Goal: Task Accomplishment & Management: Manage account settings

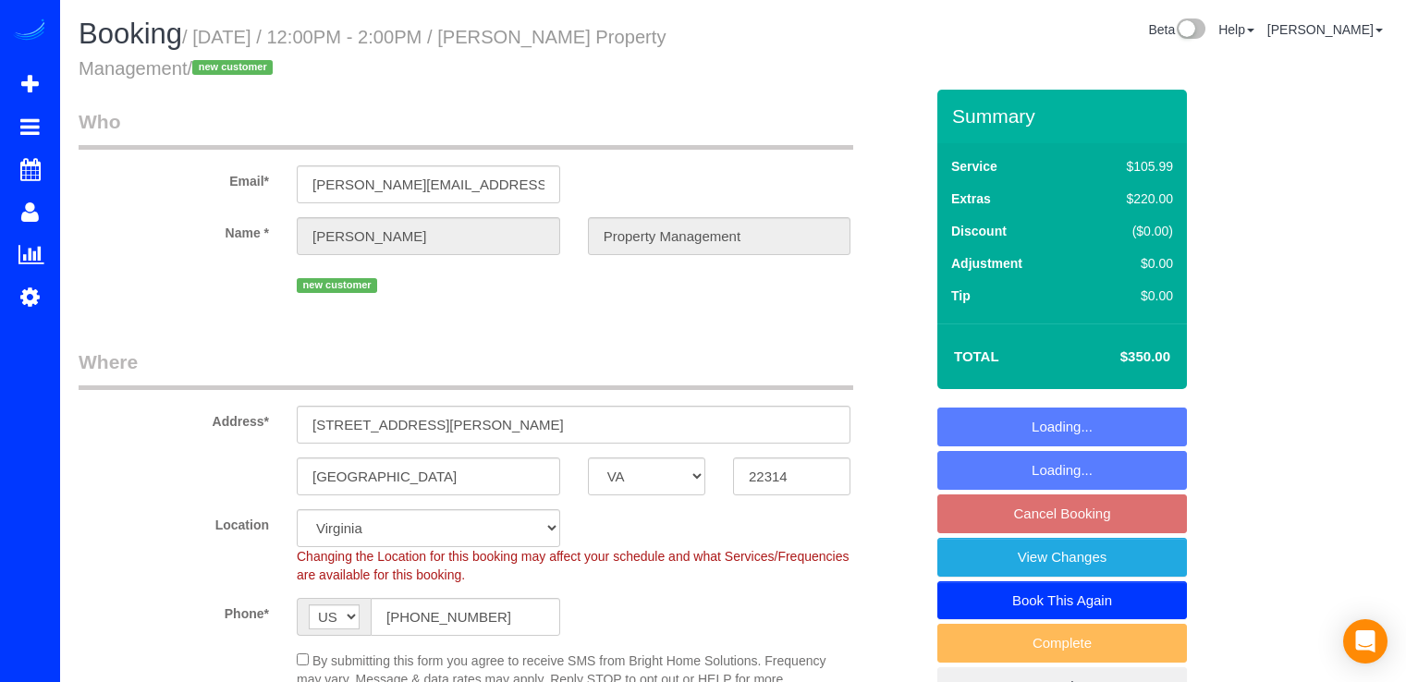
select select "VA"
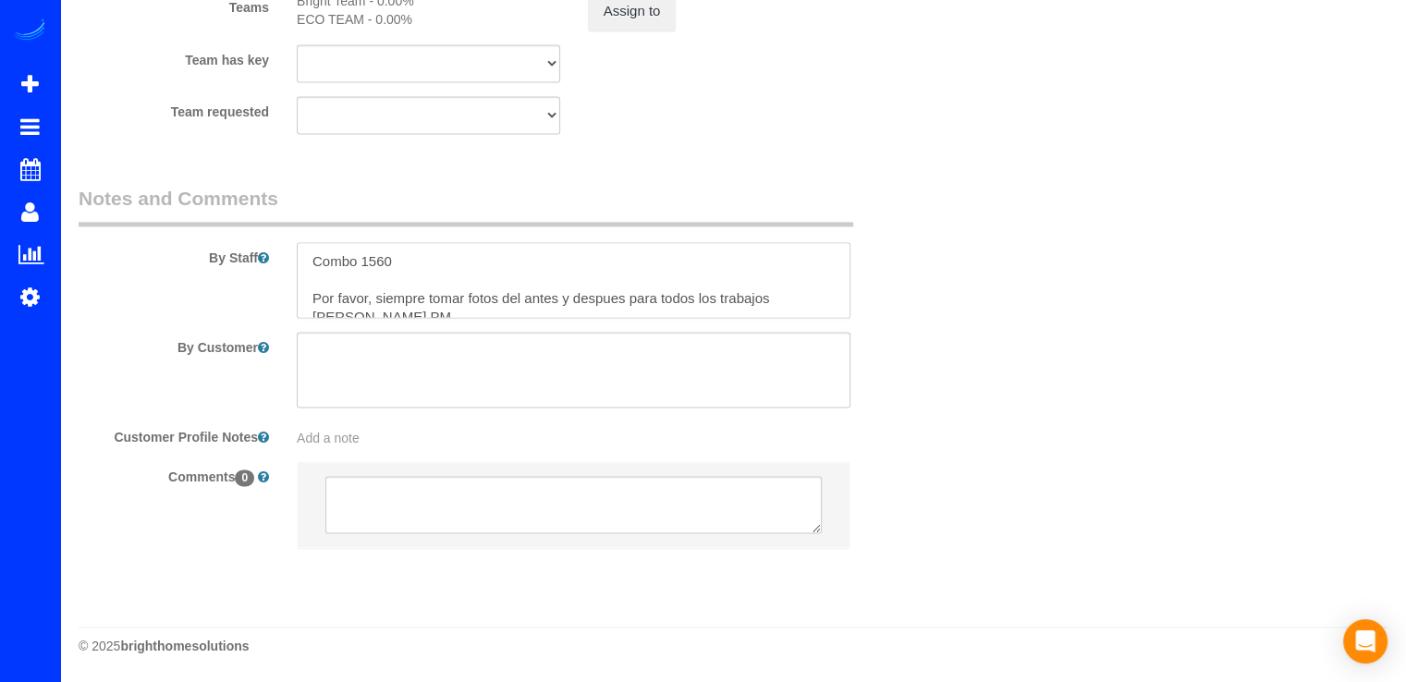
click at [418, 269] on textarea at bounding box center [574, 280] width 554 height 76
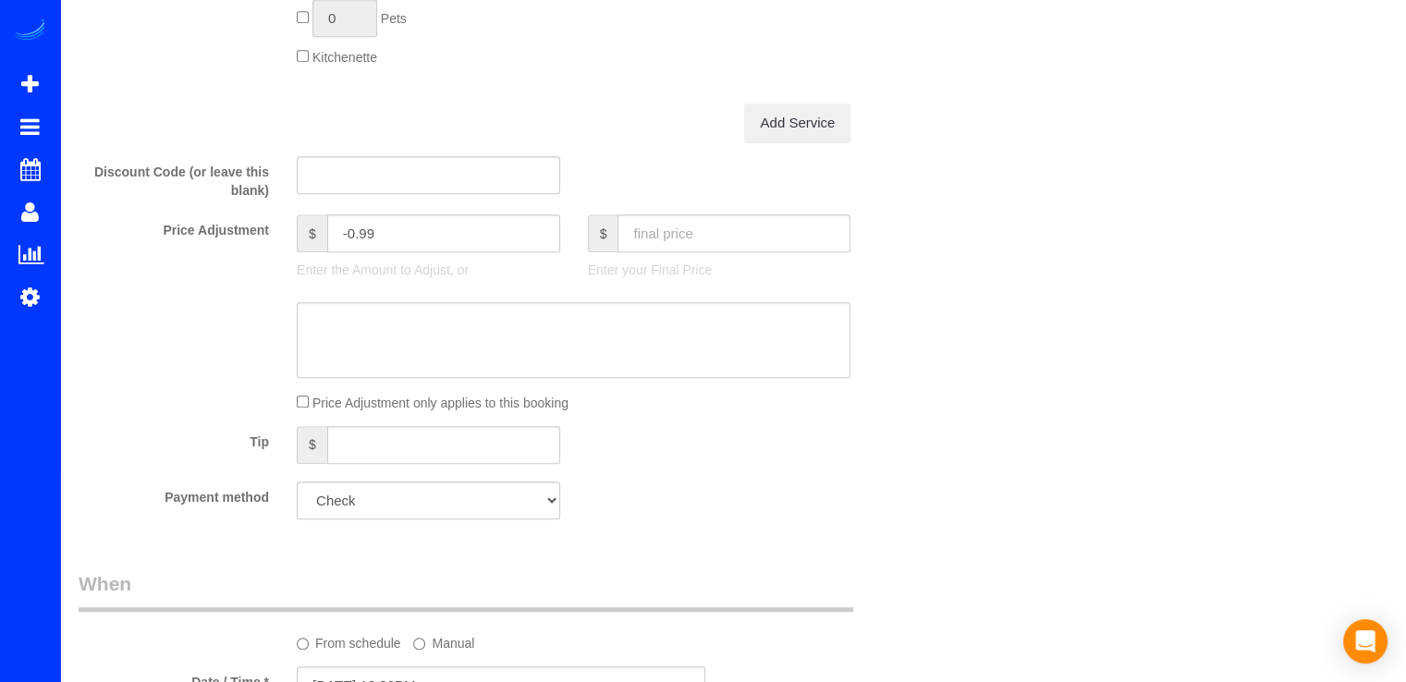
scroll to position [1479, 0]
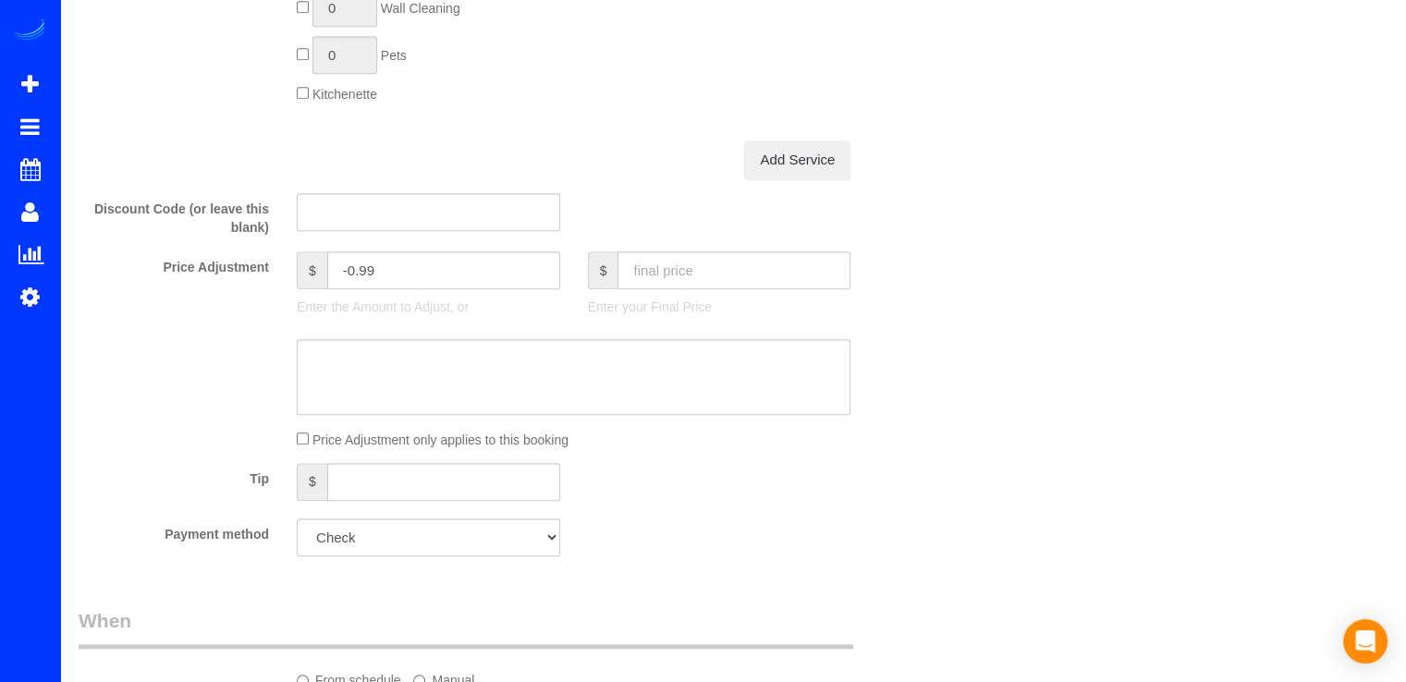
type textarea "Combo 1560 Limpieza de 4 ventanas exteriores al nivel del suelo incluidas. Por …"
click at [678, 281] on input "text" at bounding box center [733, 270] width 233 height 38
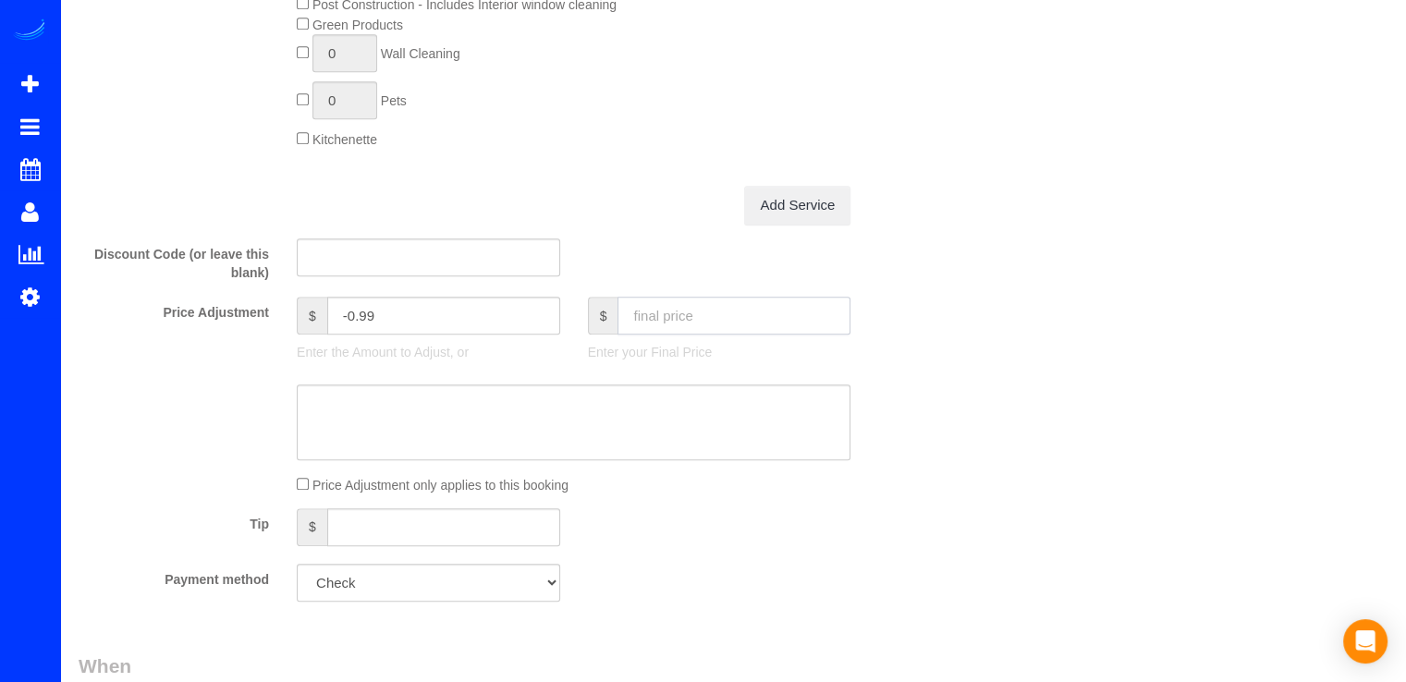
scroll to position [1571, 0]
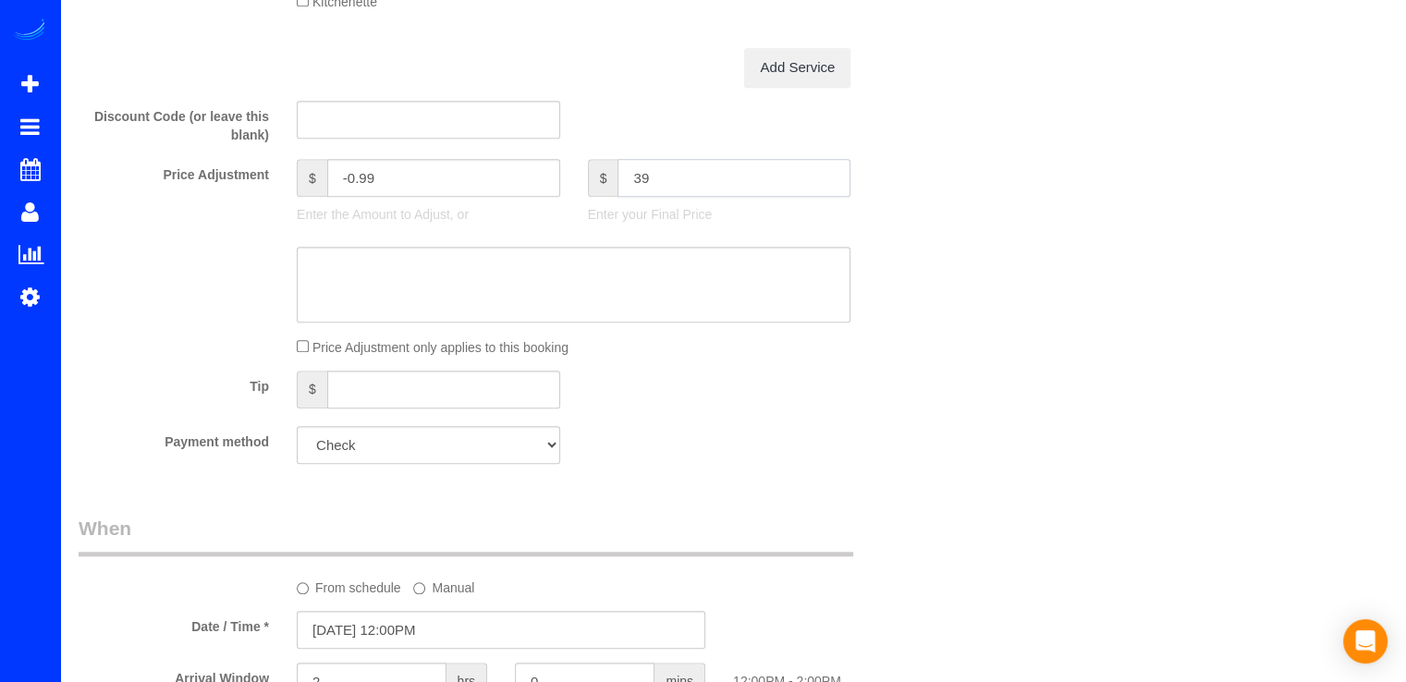
type input "390"
type input "39.01"
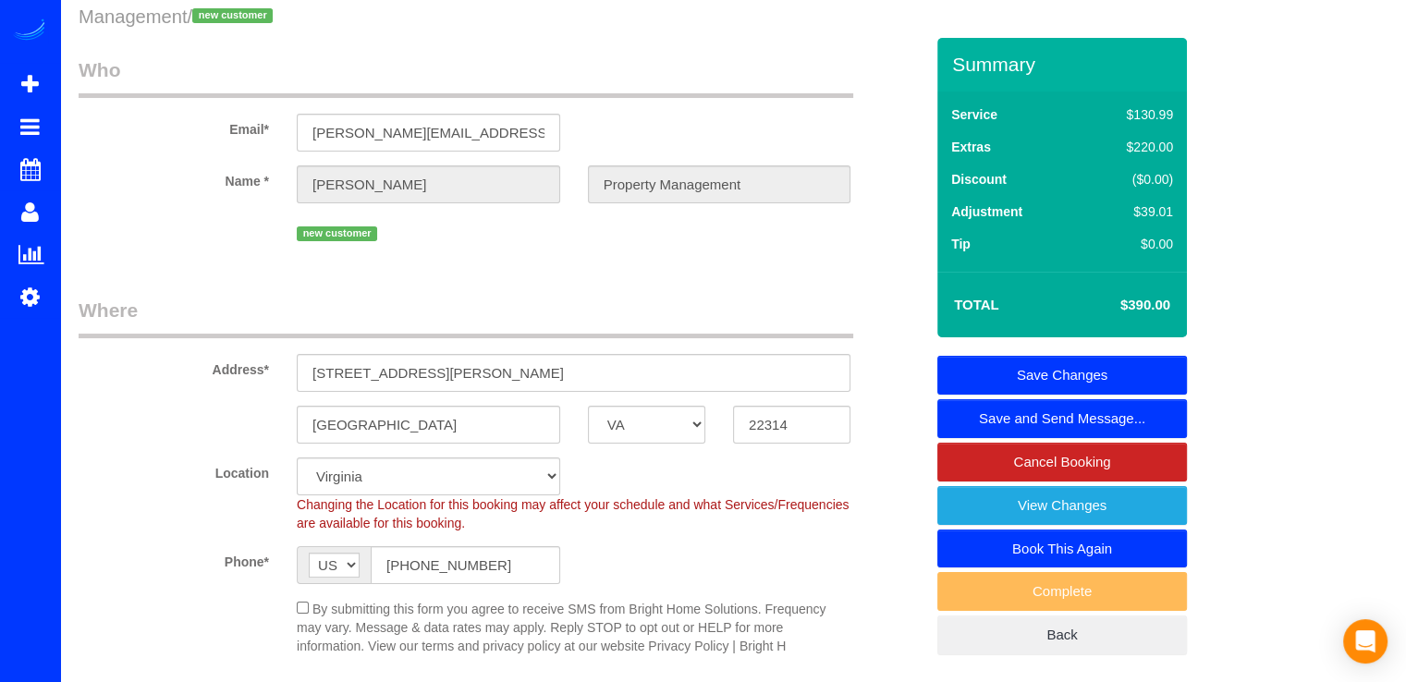
scroll to position [0, 0]
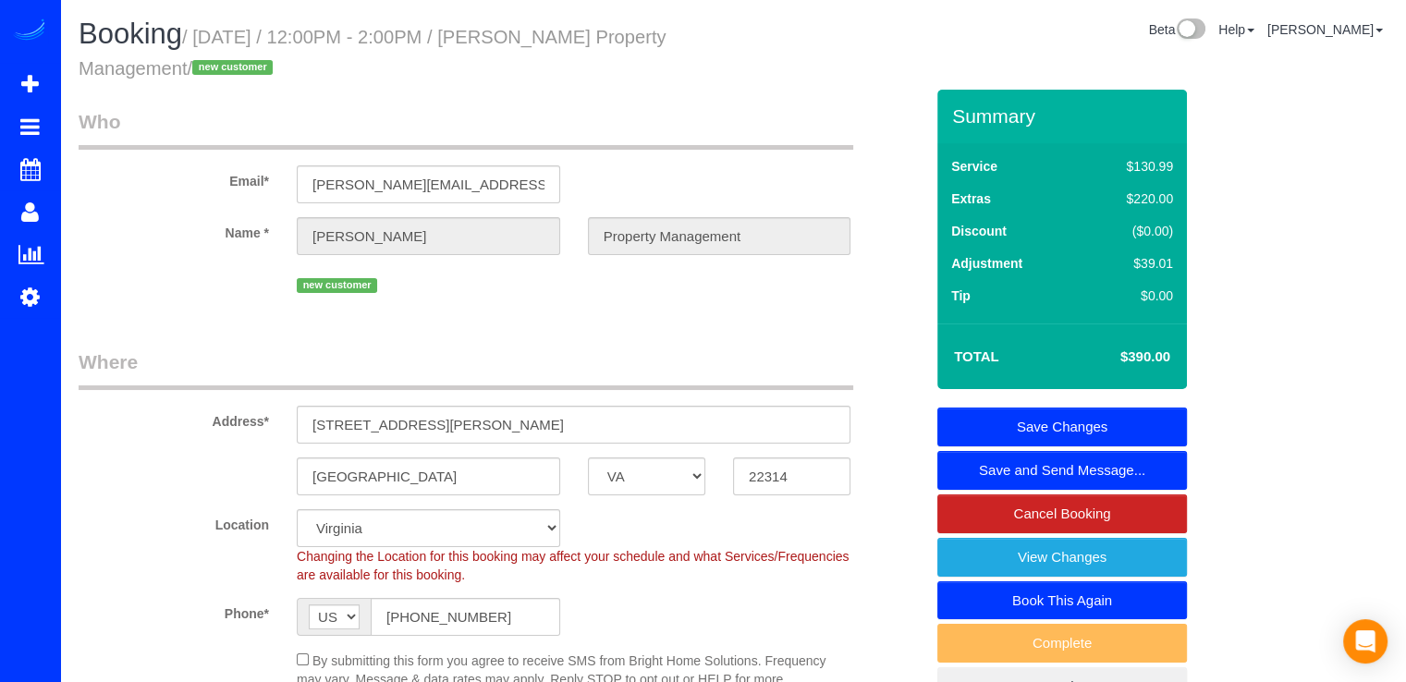
click at [1067, 429] on link "Save Changes" at bounding box center [1062, 427] width 250 height 39
